Goal: Task Accomplishment & Management: Manage account settings

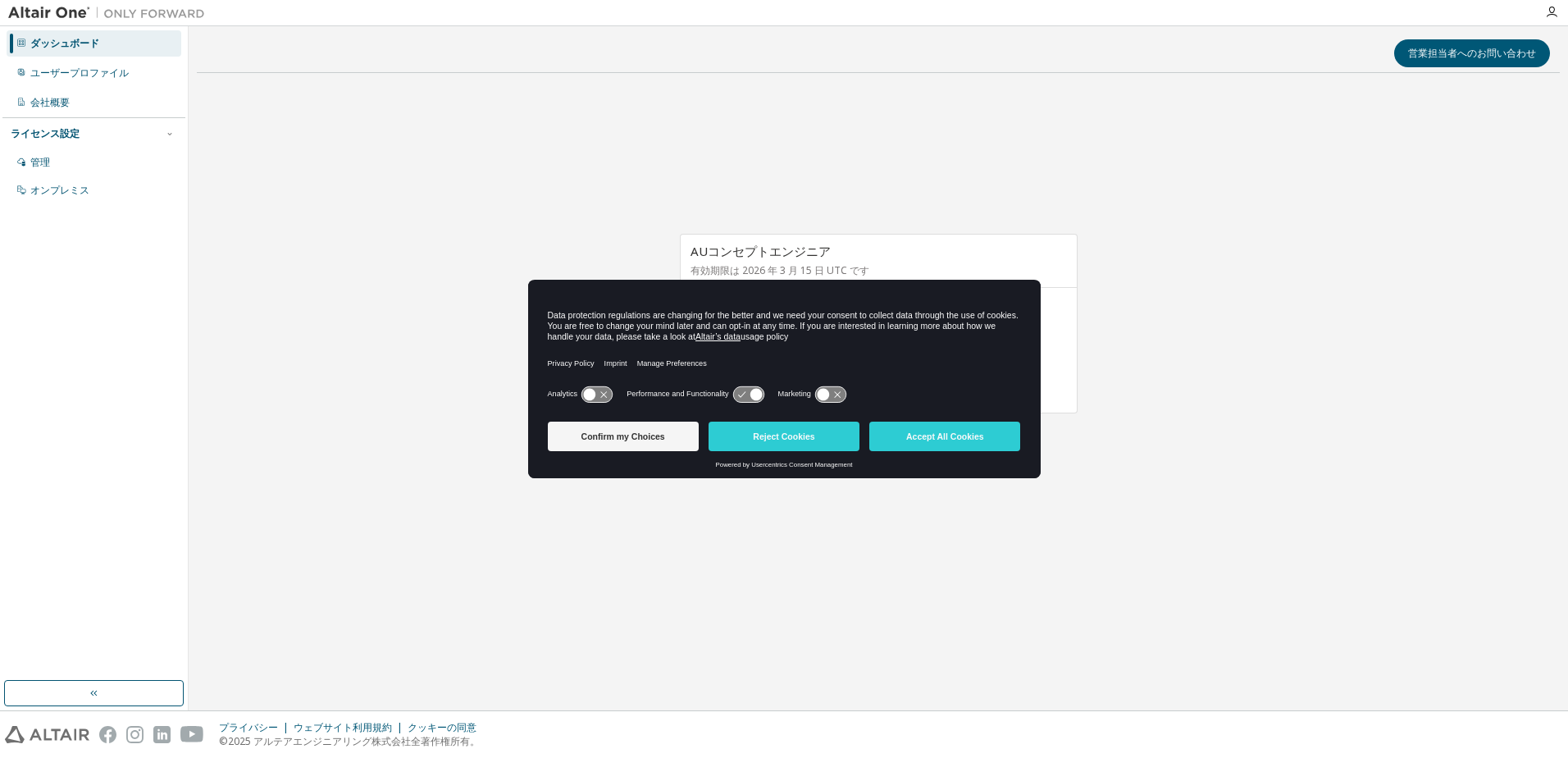
click at [934, 439] on button "Accept All Cookies" at bounding box center [944, 436] width 150 height 29
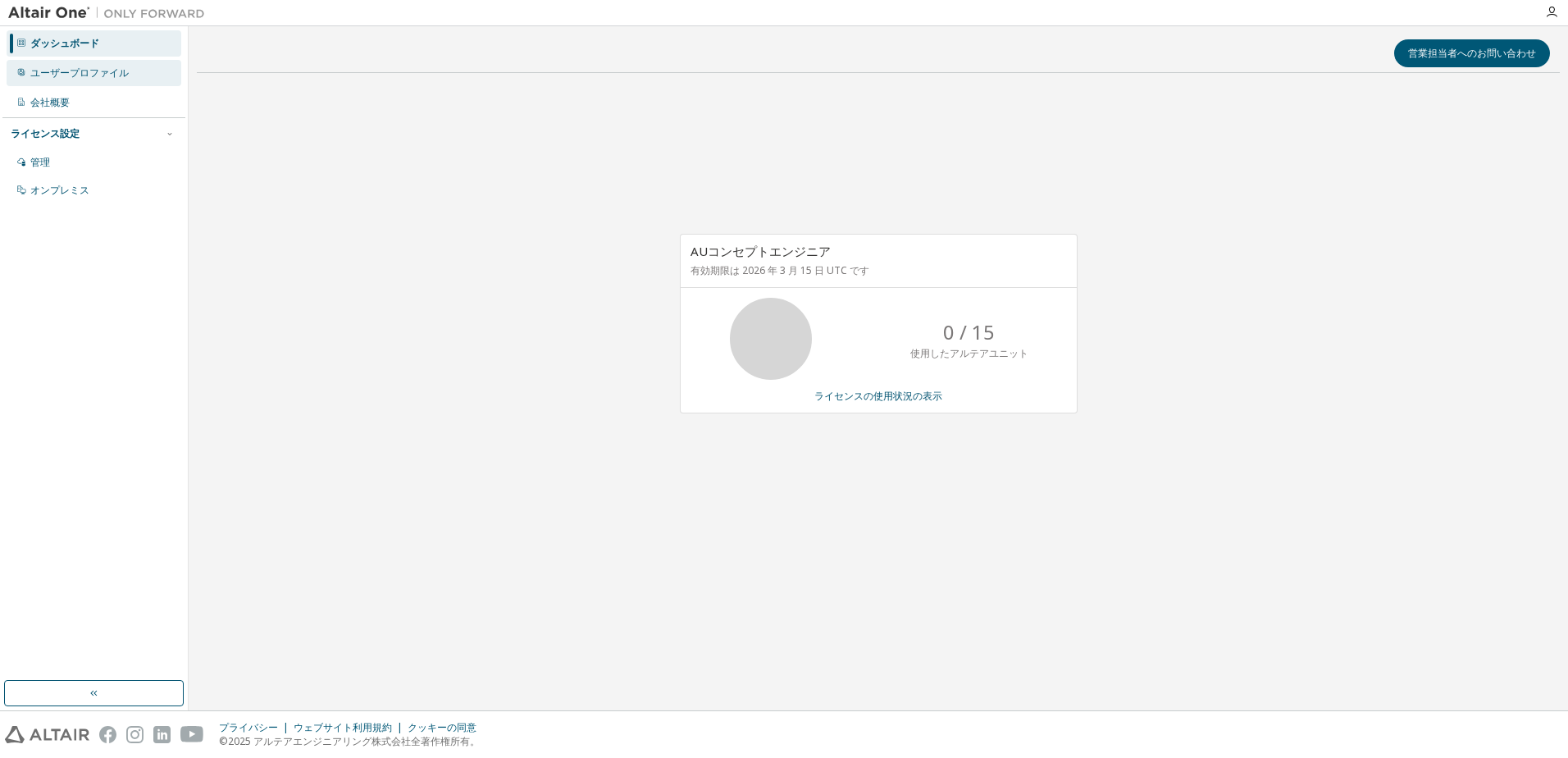
click at [113, 71] on div "ユーザープロファイル" at bounding box center [79, 73] width 99 height 13
click at [101, 80] on div "User Profile" at bounding box center [93, 72] width 175 height 26
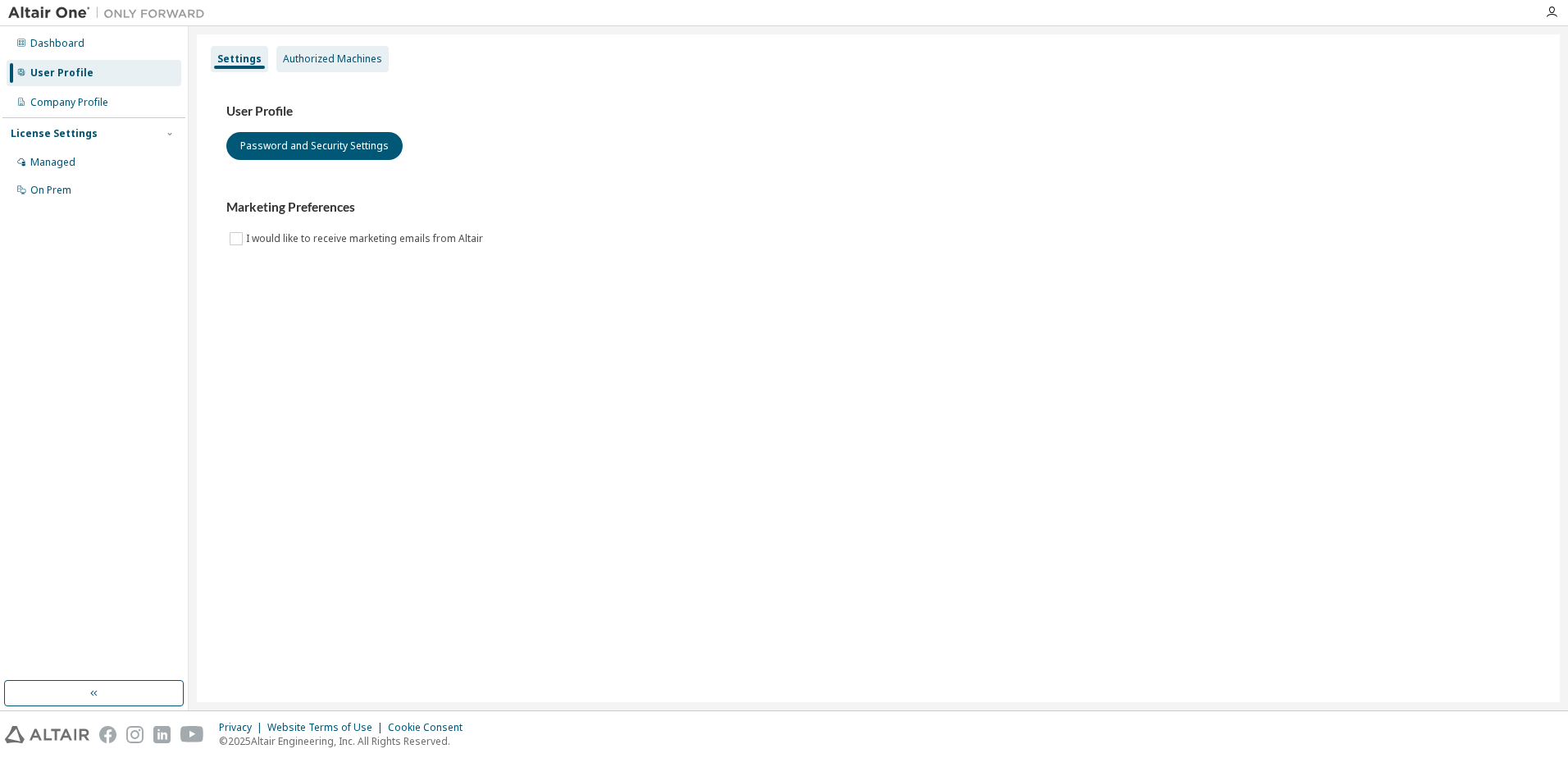
click at [323, 55] on div "Authorized Machines" at bounding box center [332, 59] width 99 height 13
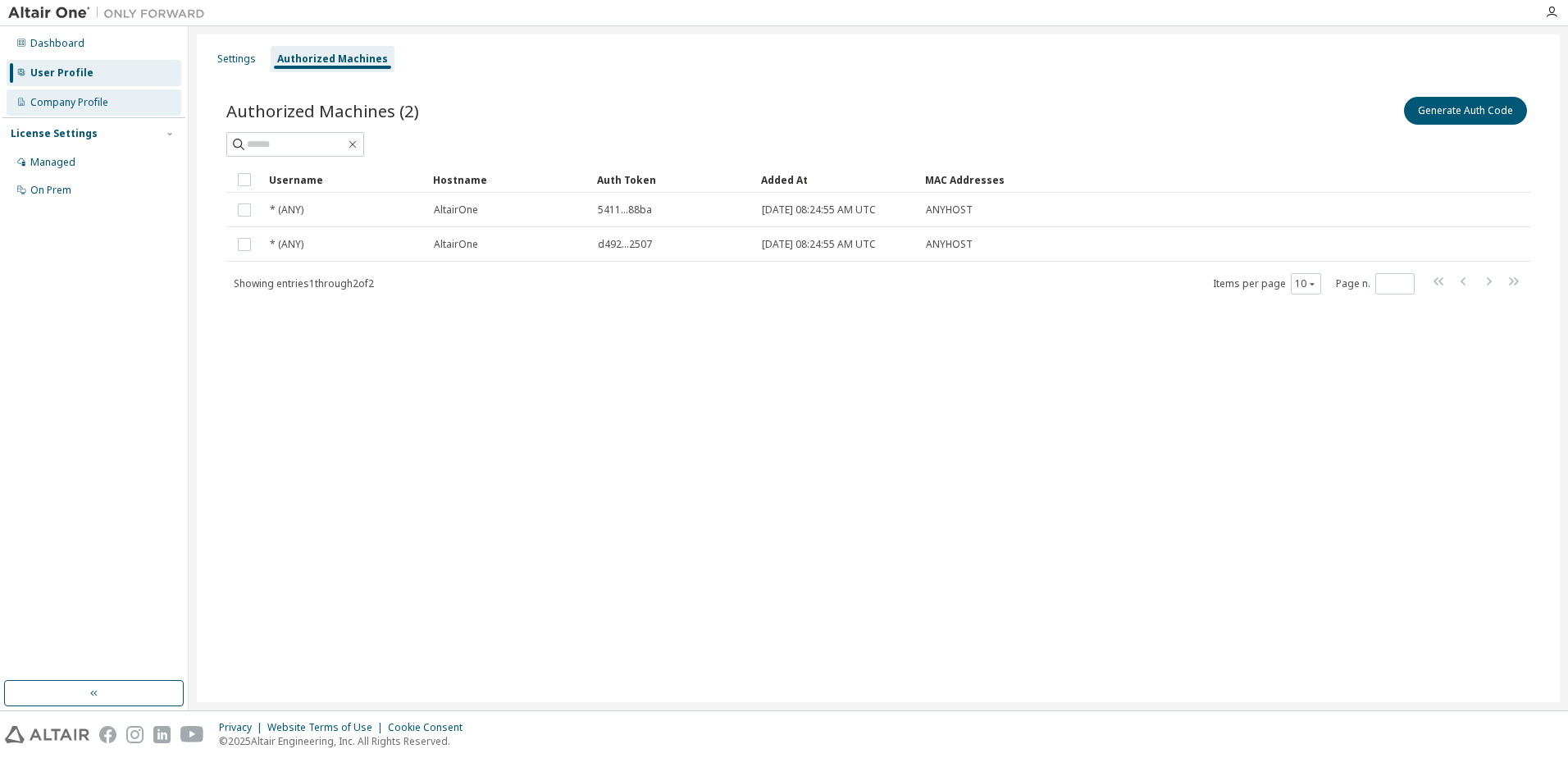
click at [69, 104] on div "Company Profile" at bounding box center [69, 102] width 78 height 13
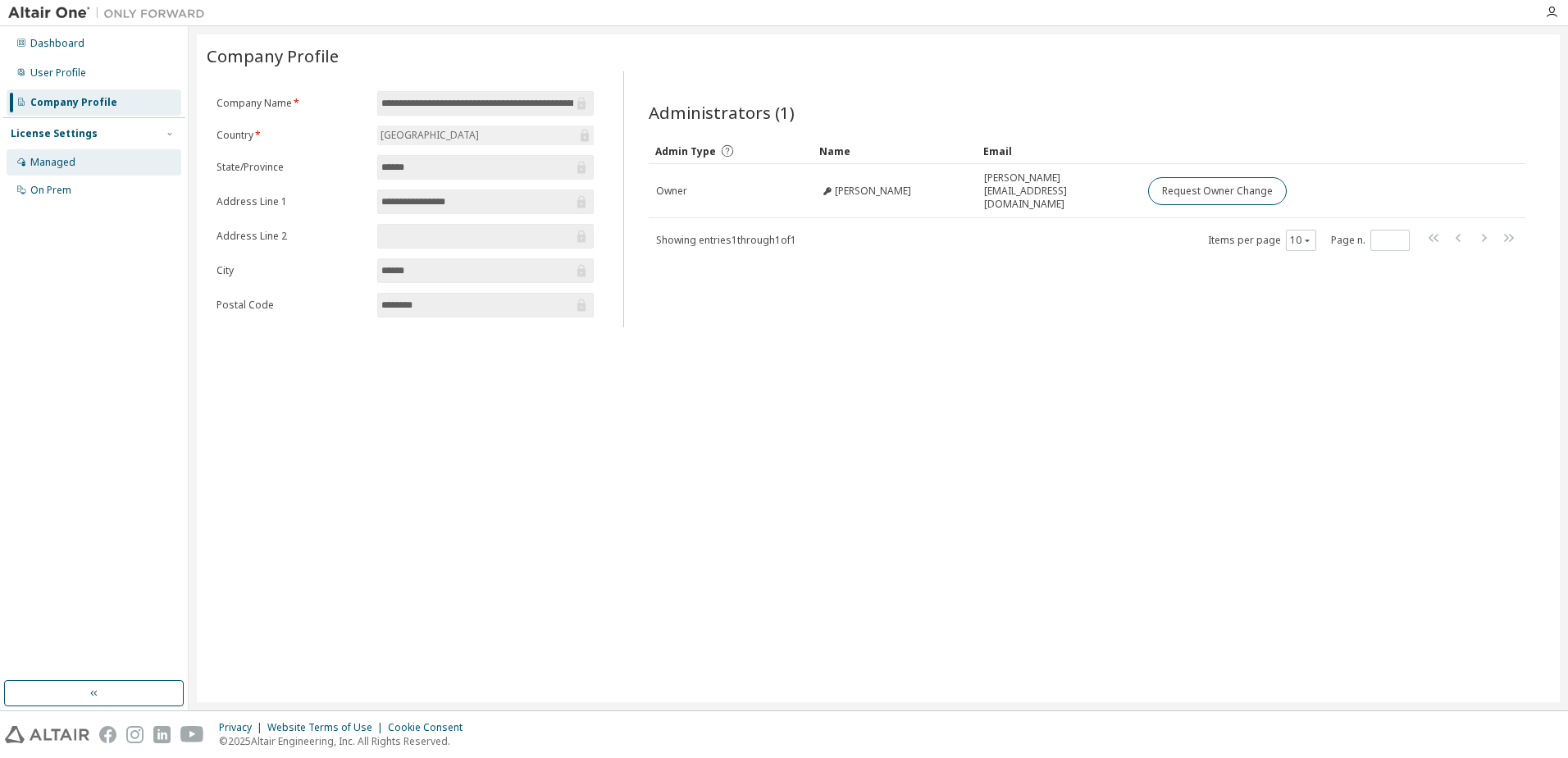
click at [69, 165] on div "Managed" at bounding box center [53, 162] width 45 height 13
